Goal: Obtain resource: Download file/media

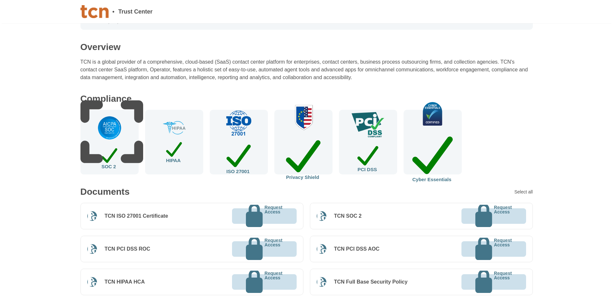
scroll to position [97, 0]
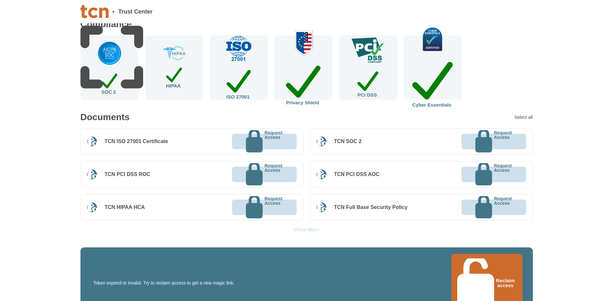
click at [312, 228] on div "Show More" at bounding box center [307, 229] width 26 height 5
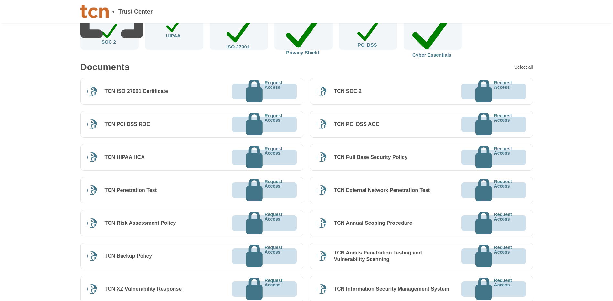
scroll to position [129, 0]
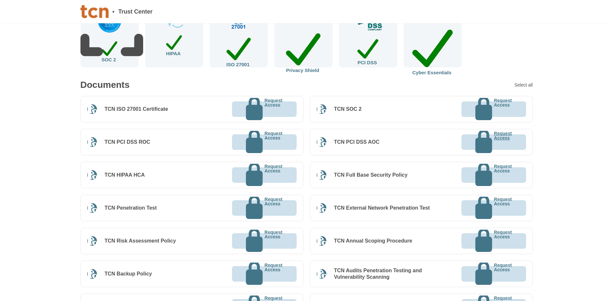
click at [494, 141] on p "Request Access" at bounding box center [503, 142] width 18 height 22
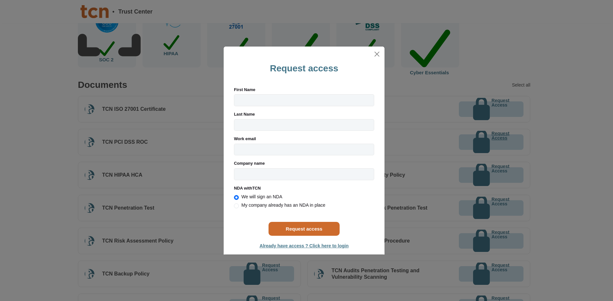
radio input "true"
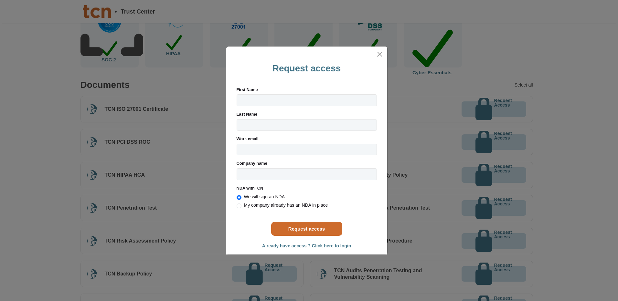
click at [250, 99] on input "First Name" at bounding box center [307, 100] width 140 height 12
type input "Sarfraz"
type input "Jafri"
type input "Advanced Call Center Technologies, LLC"
click at [280, 148] on input "Work email" at bounding box center [307, 150] width 140 height 12
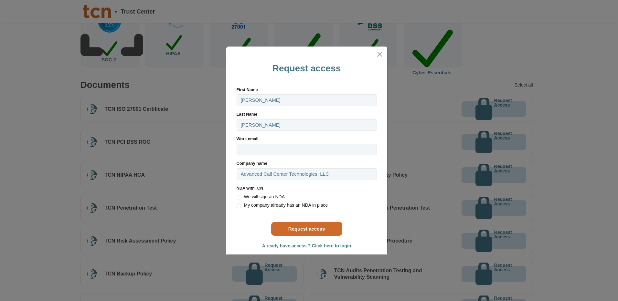
type input "[EMAIL_ADDRESS][DOMAIN_NAME]"
click at [297, 245] on span "Already have access ? Click here to login" at bounding box center [306, 245] width 89 height 5
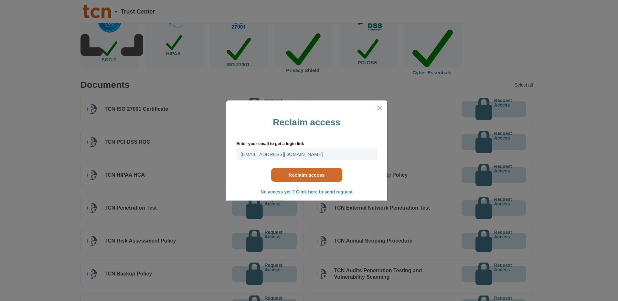
click at [308, 173] on button "Reclaim access" at bounding box center [306, 175] width 71 height 14
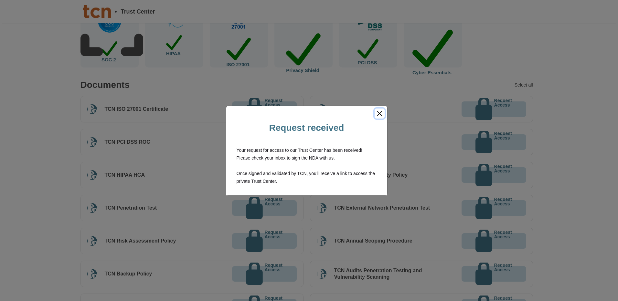
click at [378, 114] on button "Close" at bounding box center [380, 114] width 10 height 10
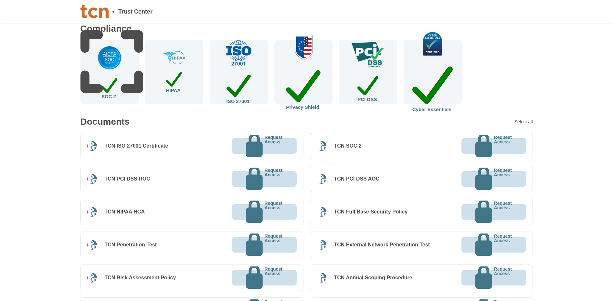
scroll to position [0, 0]
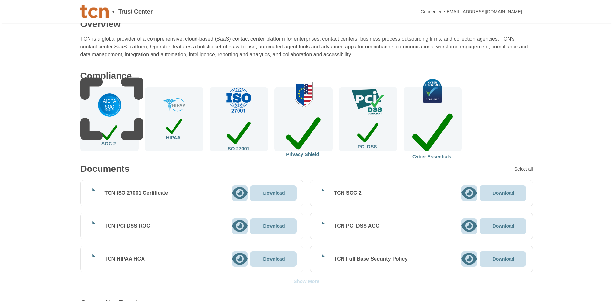
scroll to position [65, 0]
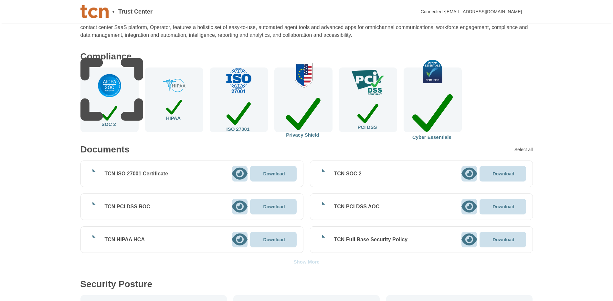
click at [469, 209] on icon at bounding box center [469, 207] width 16 height 12
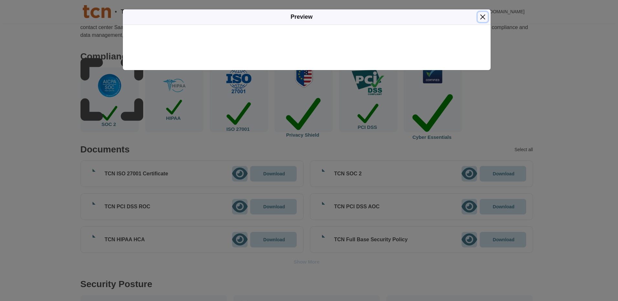
click at [482, 16] on button "Close" at bounding box center [483, 17] width 10 height 10
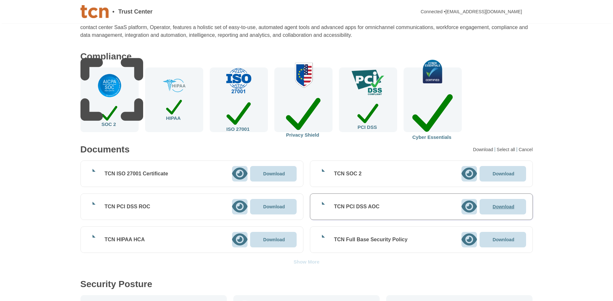
click at [508, 206] on p "Download" at bounding box center [504, 207] width 22 height 5
click at [522, 147] on div "Select all" at bounding box center [524, 149] width 18 height 5
click at [504, 149] on div "Select all" at bounding box center [507, 149] width 20 height 5
click at [478, 148] on div "Download(63)" at bounding box center [480, 149] width 30 height 5
